Goal: Task Accomplishment & Management: Use online tool/utility

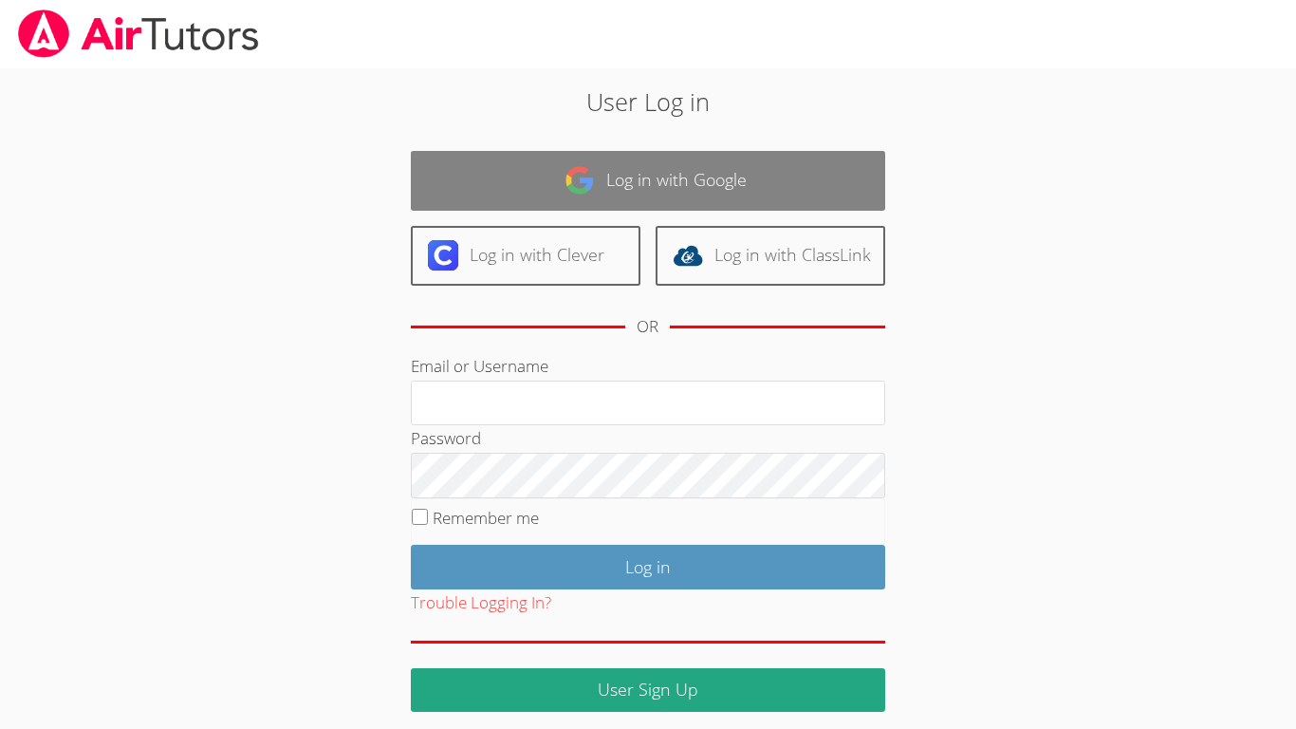
click at [645, 174] on link "Log in with Google" at bounding box center [648, 181] width 474 height 60
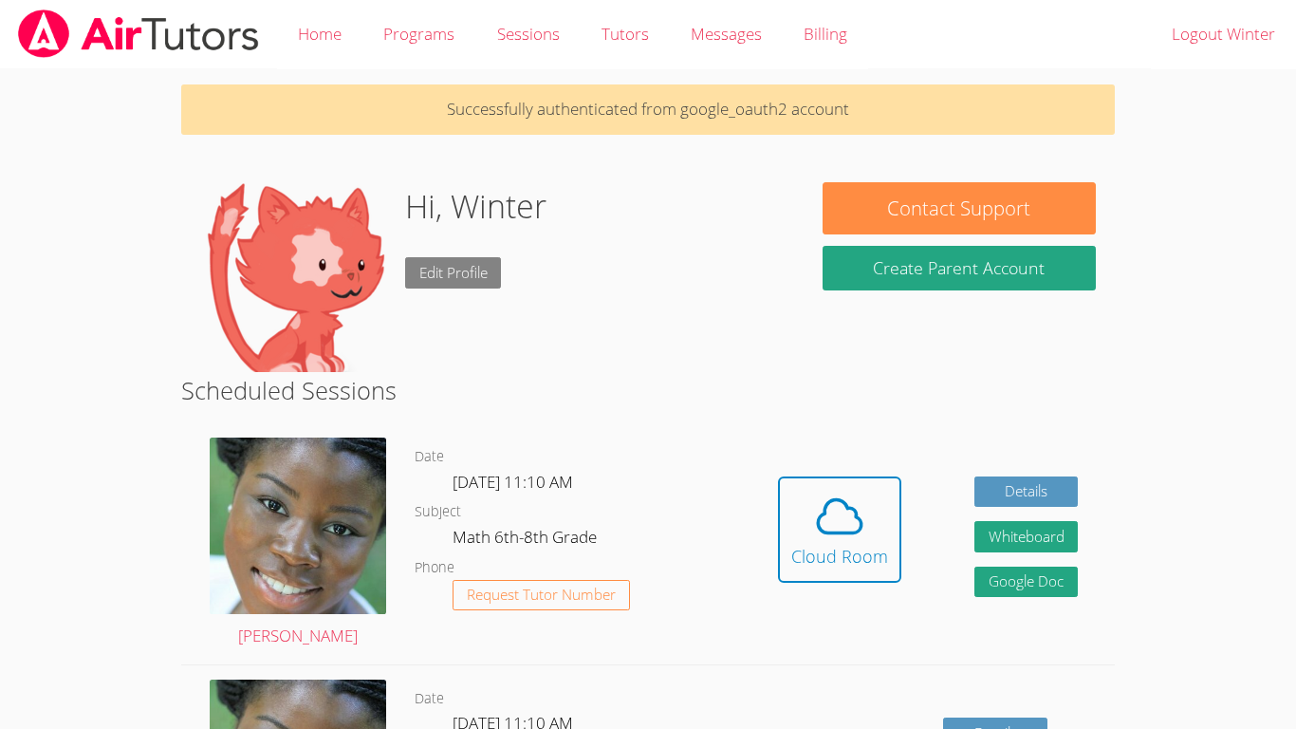
click at [492, 276] on link "Edit Profile" at bounding box center [453, 272] width 97 height 31
click at [577, 722] on dd "[DATE] 11:10 AM" at bounding box center [515, 726] width 124 height 32
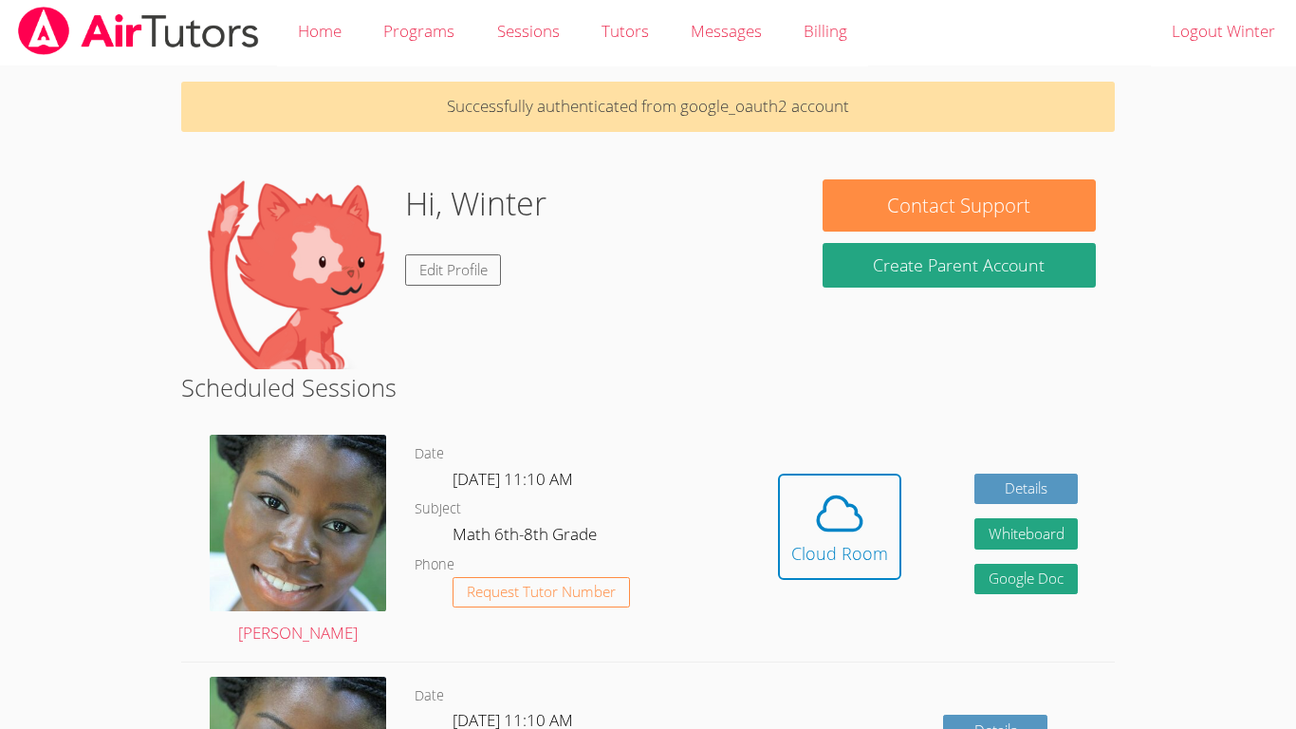
scroll to position [1, 0]
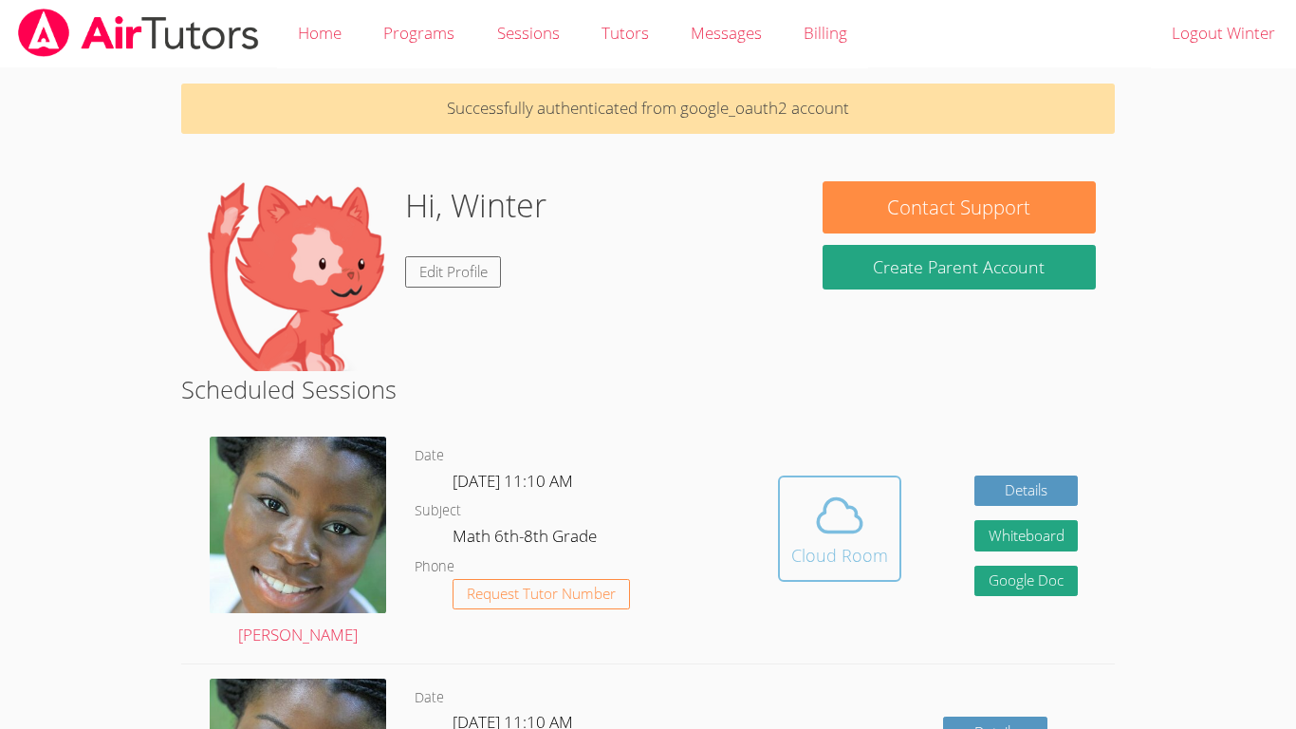
click at [860, 524] on icon at bounding box center [840, 514] width 44 height 33
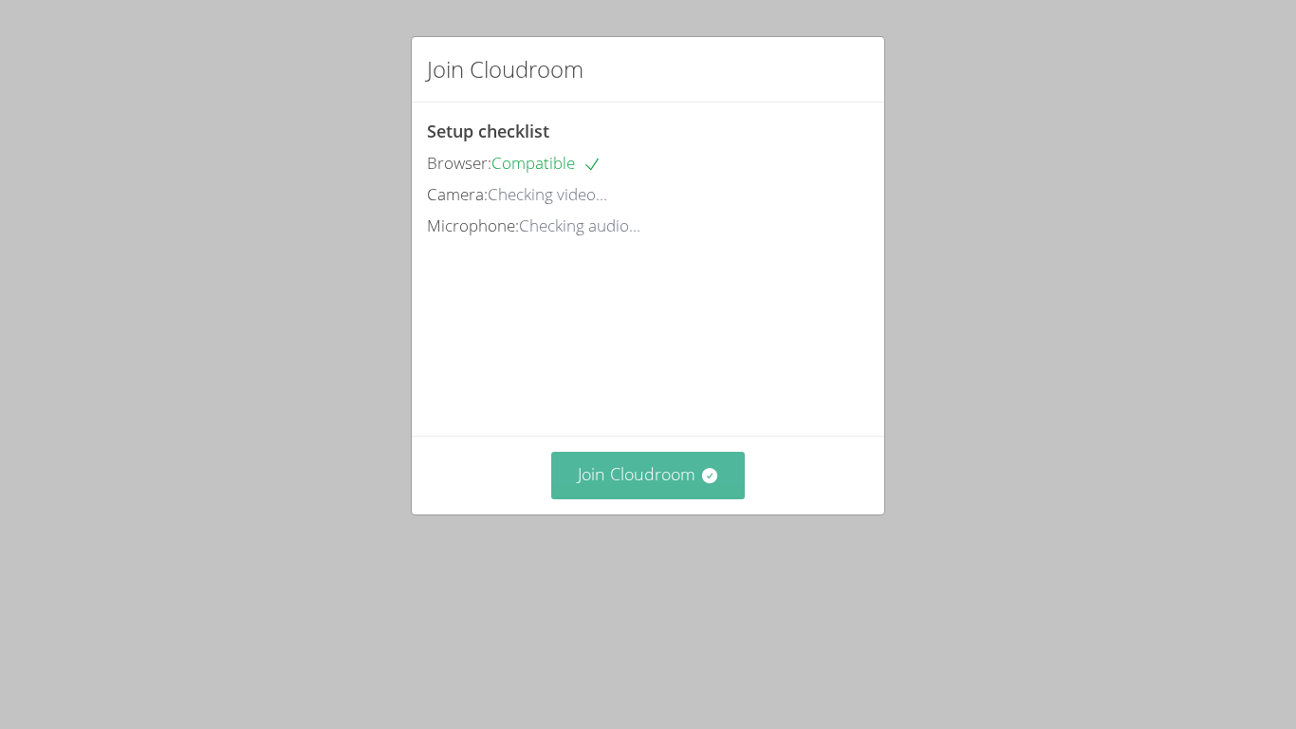
click at [570, 498] on button "Join Cloudroom" at bounding box center [648, 475] width 195 height 46
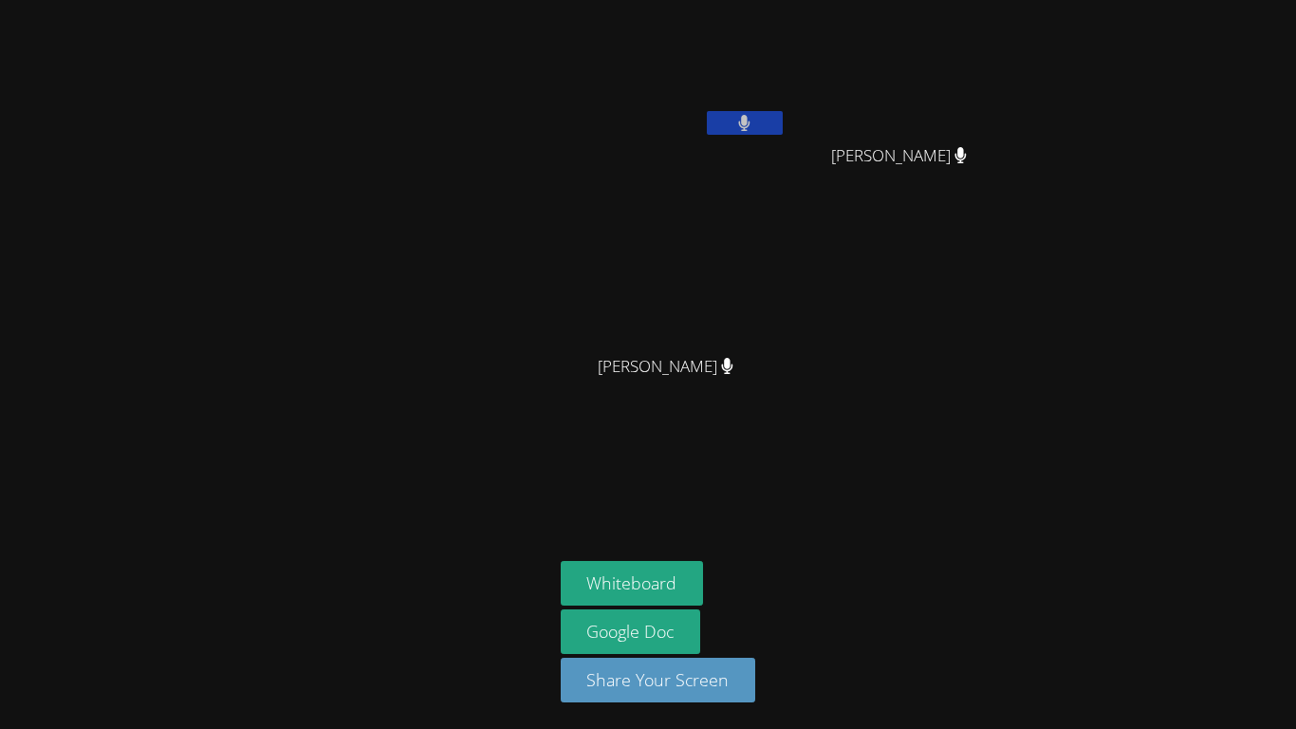
click at [1116, 357] on div "Winter [PERSON_NAME] [PERSON_NAME] [PERSON_NAME] [PERSON_NAME] [PERSON_NAME] Wh…" at bounding box center [648, 364] width 1296 height 729
click at [1095, 353] on div "Winter [PERSON_NAME] [PERSON_NAME] [PERSON_NAME] [PERSON_NAME] [PERSON_NAME] [P…" at bounding box center [648, 364] width 1296 height 729
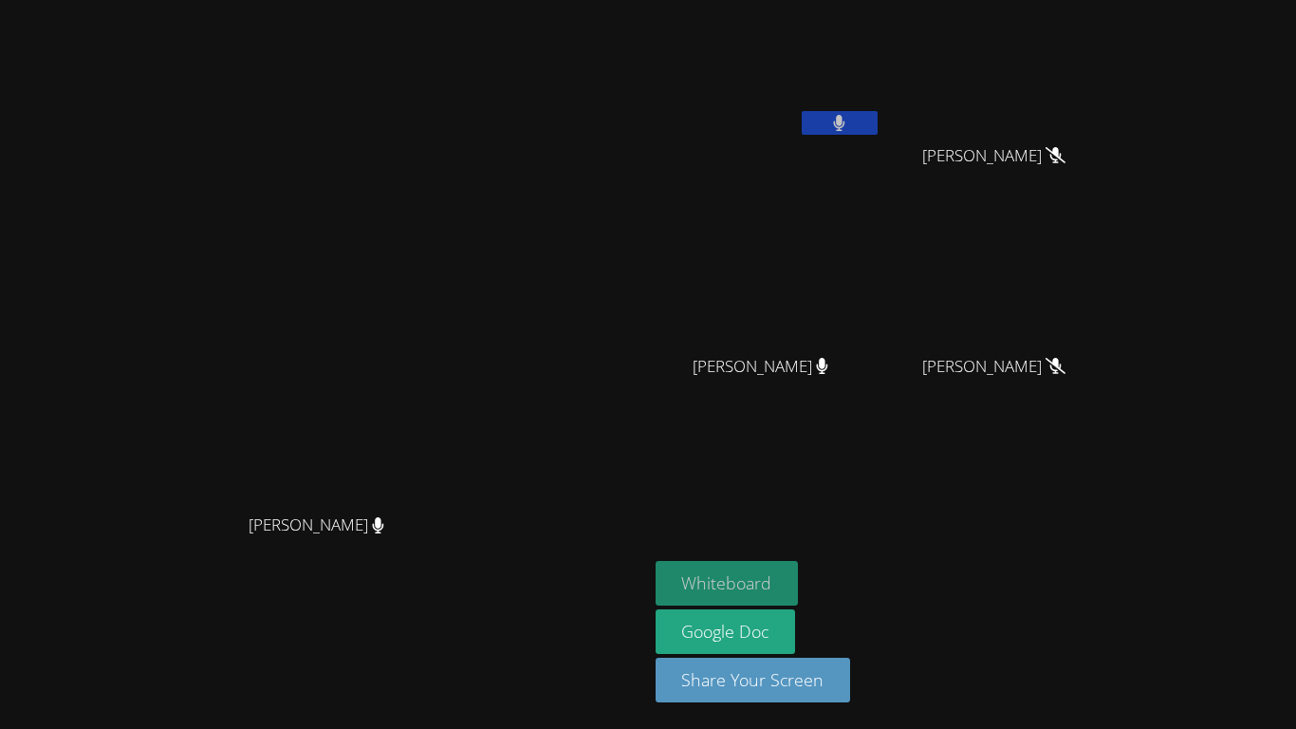
click at [799, 582] on button "Whiteboard" at bounding box center [727, 583] width 143 height 45
click at [641, 567] on div "[PERSON_NAME]" at bounding box center [324, 542] width 633 height 76
click at [849, 122] on icon at bounding box center [839, 123] width 20 height 16
click at [878, 122] on button at bounding box center [840, 123] width 76 height 24
click at [849, 125] on icon at bounding box center [839, 123] width 20 height 16
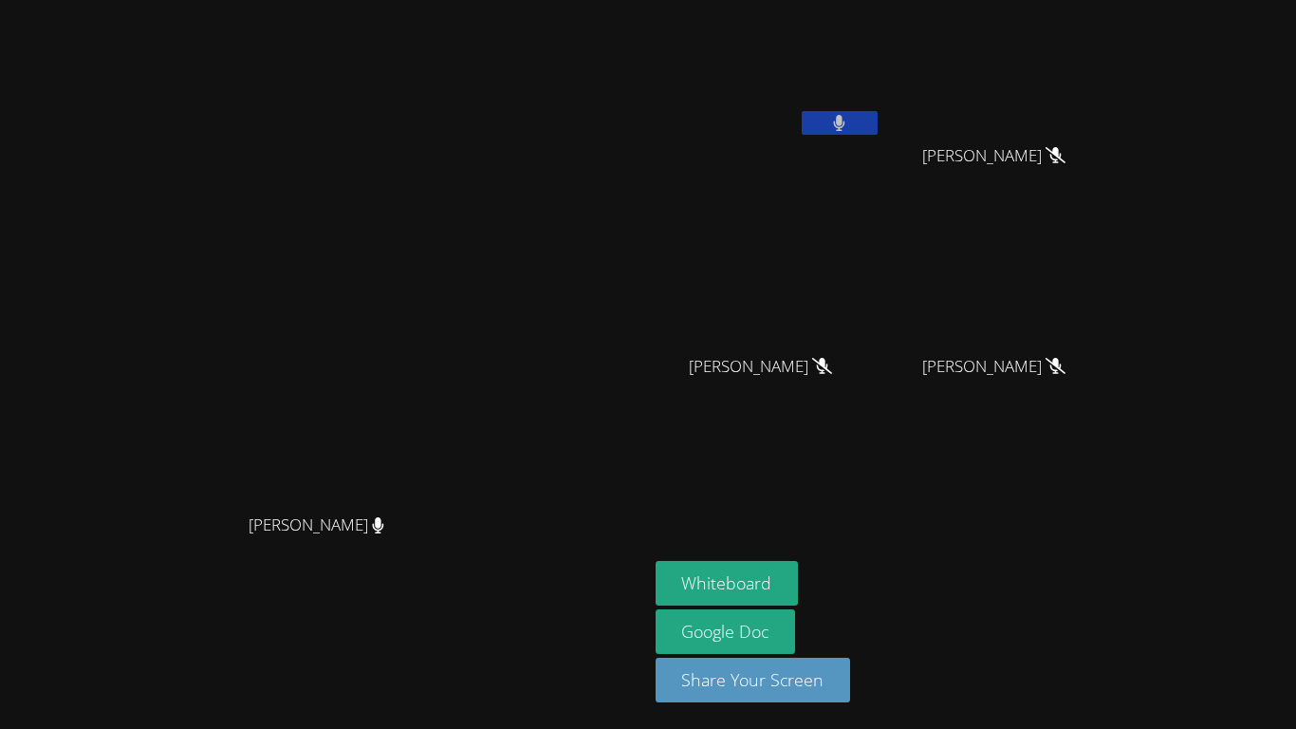
click at [878, 125] on button at bounding box center [840, 123] width 76 height 24
click at [849, 124] on icon at bounding box center [839, 123] width 20 height 16
click at [845, 124] on icon at bounding box center [839, 123] width 12 height 16
click at [849, 124] on icon at bounding box center [839, 123] width 20 height 16
click at [845, 124] on icon at bounding box center [839, 123] width 12 height 16
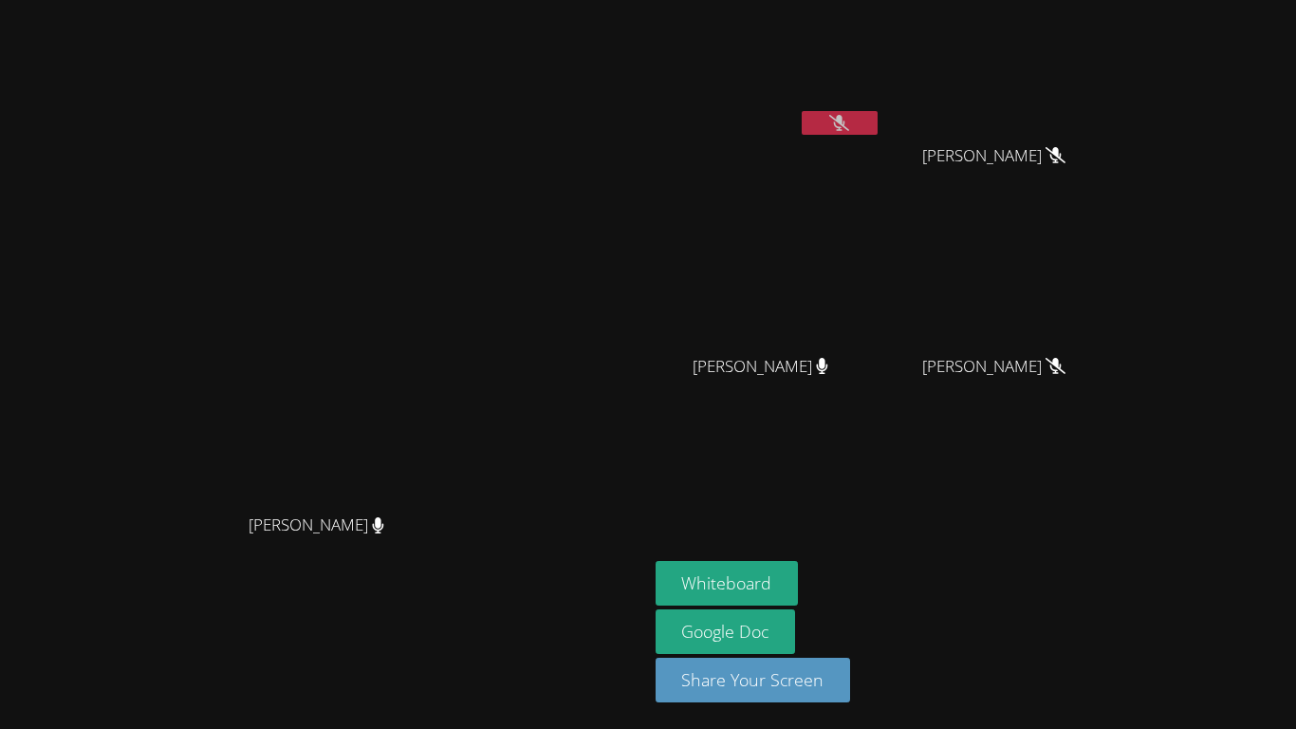
click at [849, 124] on icon at bounding box center [839, 123] width 20 height 16
click at [845, 124] on icon at bounding box center [839, 123] width 12 height 16
click at [845, 124] on icon at bounding box center [839, 123] width 11 height 16
click at [845, 124] on icon at bounding box center [839, 123] width 12 height 16
click at [849, 124] on icon at bounding box center [839, 123] width 20 height 16
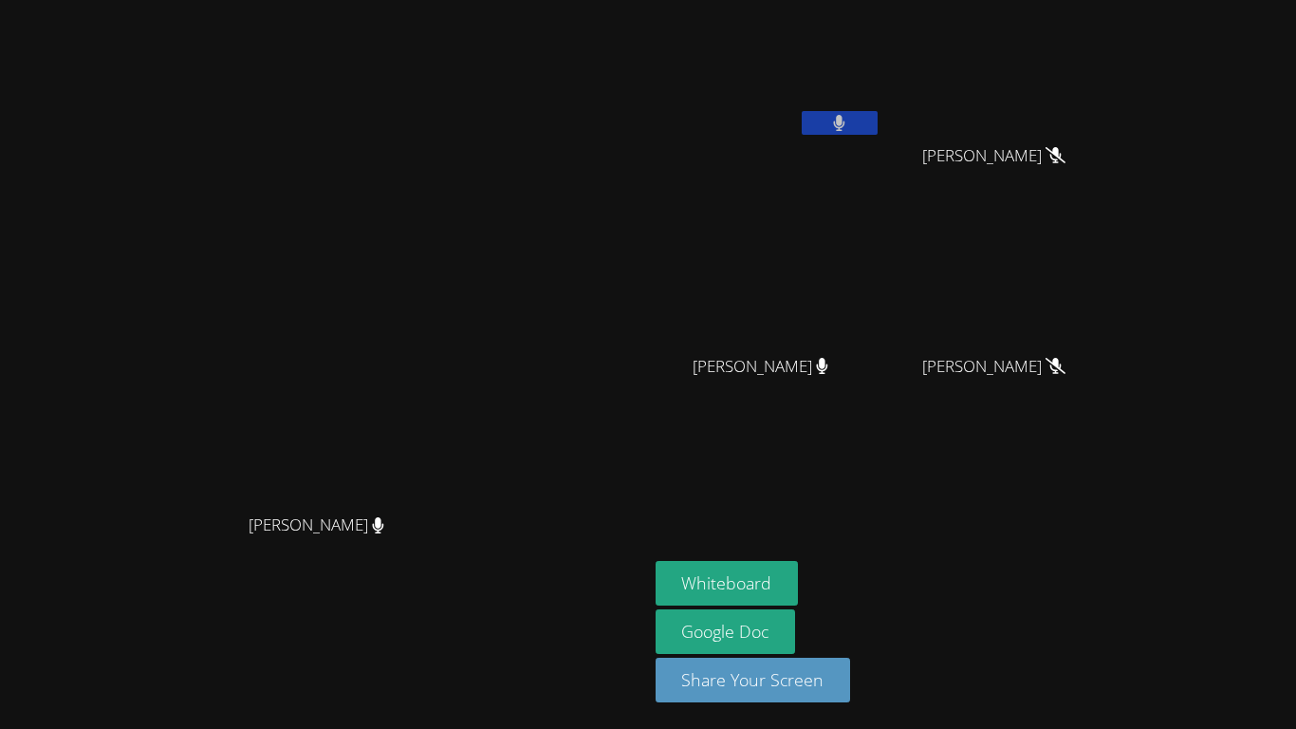
click at [845, 124] on icon at bounding box center [839, 123] width 12 height 16
click at [878, 129] on button at bounding box center [840, 123] width 76 height 24
click at [878, 115] on button at bounding box center [840, 123] width 76 height 24
click at [878, 123] on button at bounding box center [840, 123] width 76 height 24
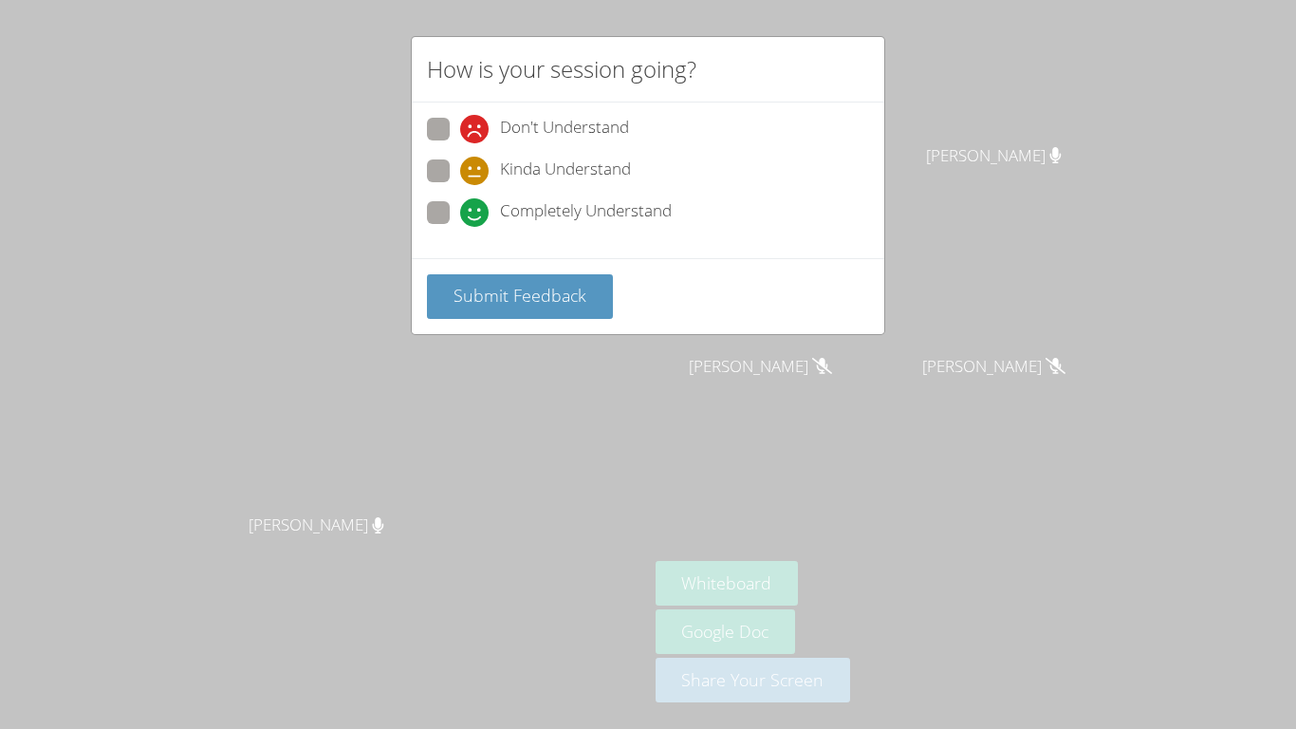
click at [540, 217] on span "Completely Understand" at bounding box center [586, 212] width 172 height 28
click at [476, 217] on input "Completely Understand" at bounding box center [468, 209] width 16 height 16
radio input "true"
click at [555, 293] on span "Submit Feedback" at bounding box center [520, 295] width 133 height 23
